Goal: Transaction & Acquisition: Purchase product/service

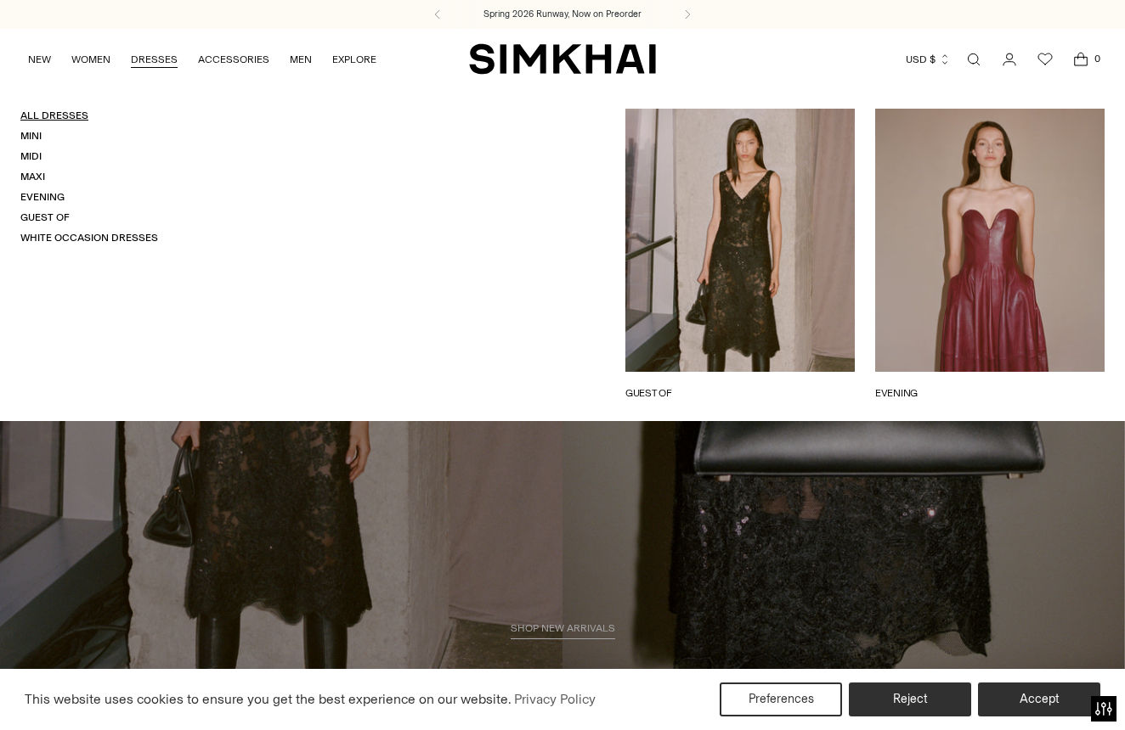
click at [61, 118] on link "All Dresses" at bounding box center [54, 116] width 68 height 12
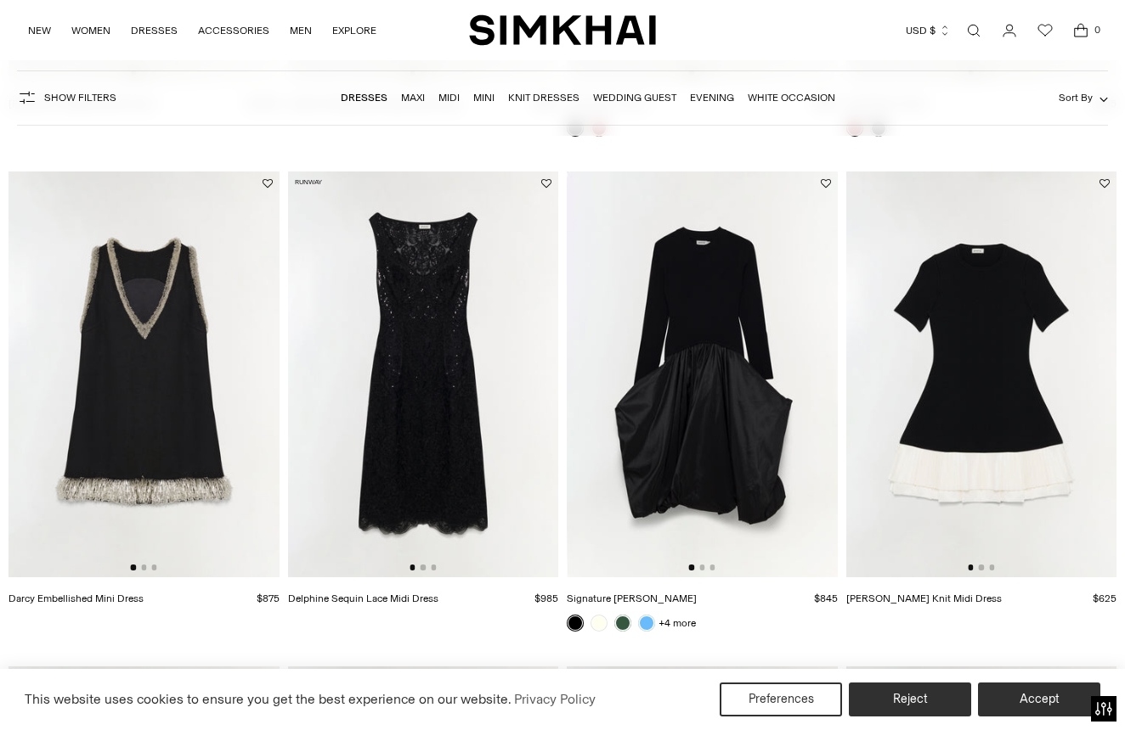
scroll to position [1589, 0]
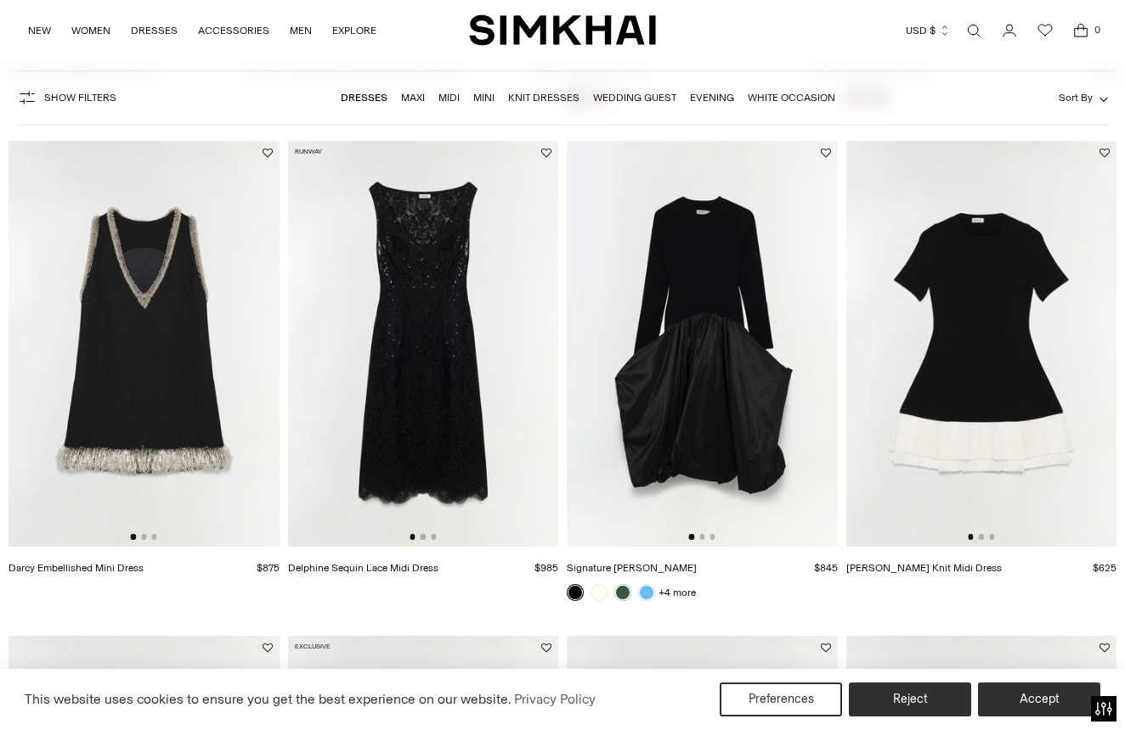
click at [695, 395] on img at bounding box center [702, 344] width 271 height 406
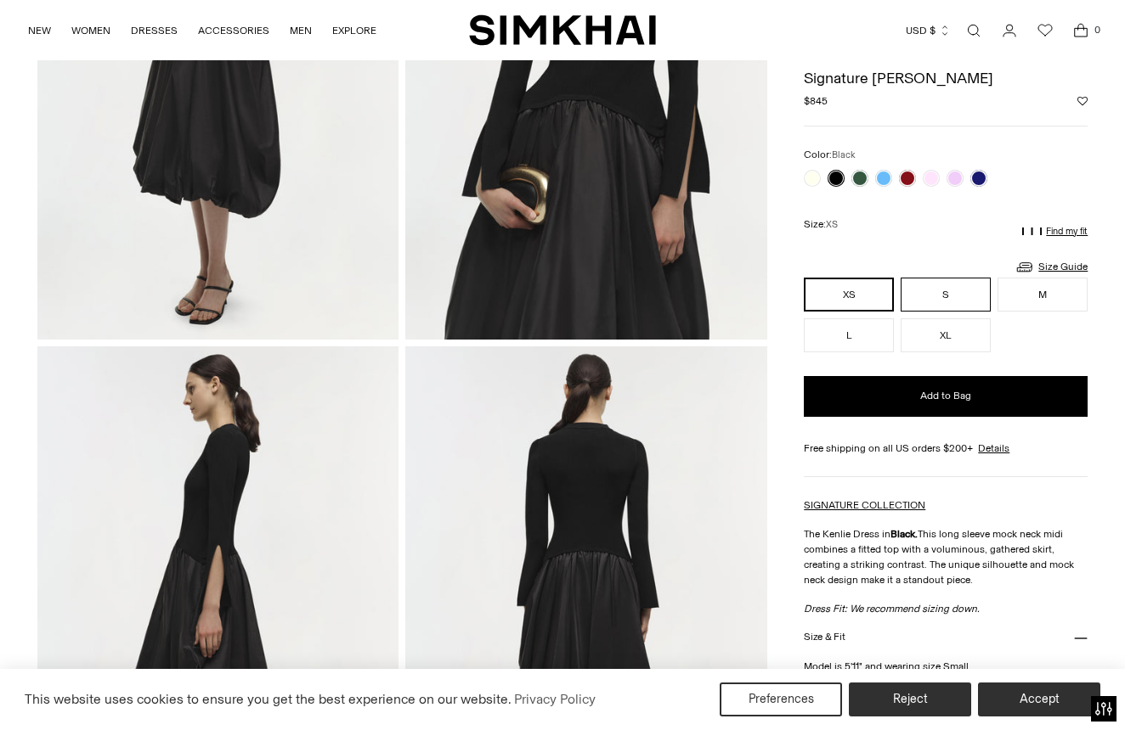
scroll to position [268, 0]
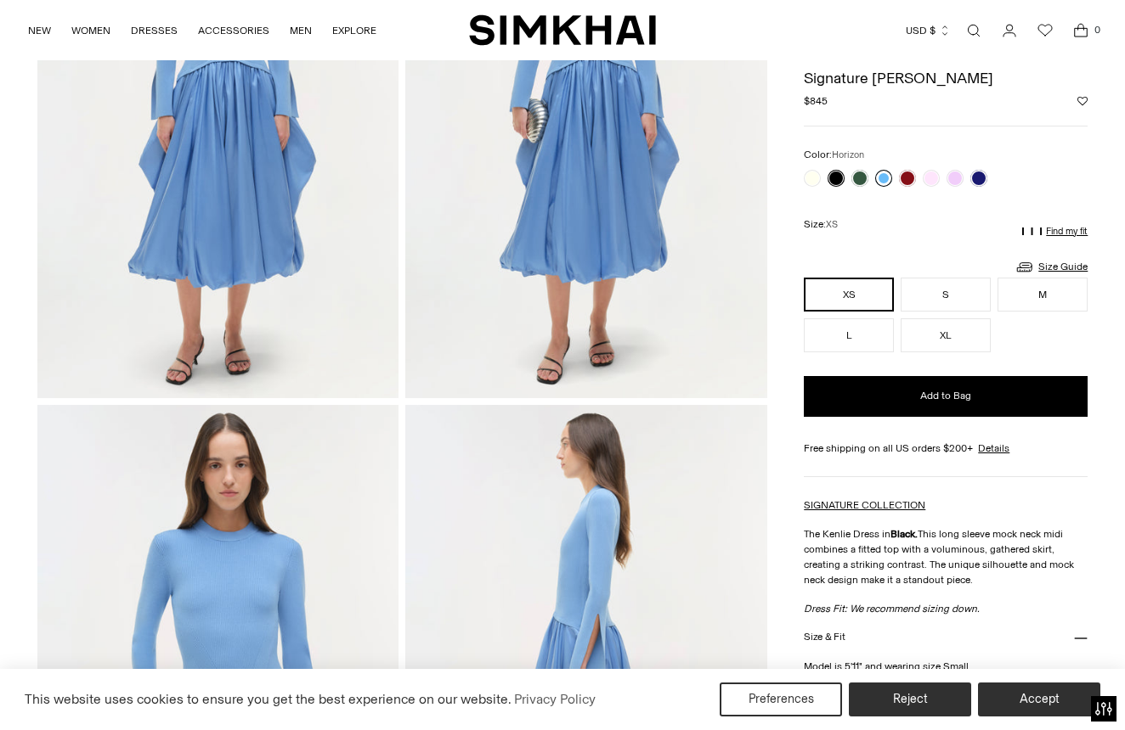
click at [888, 178] on link at bounding box center [883, 178] width 17 height 17
